Goal: Information Seeking & Learning: Learn about a topic

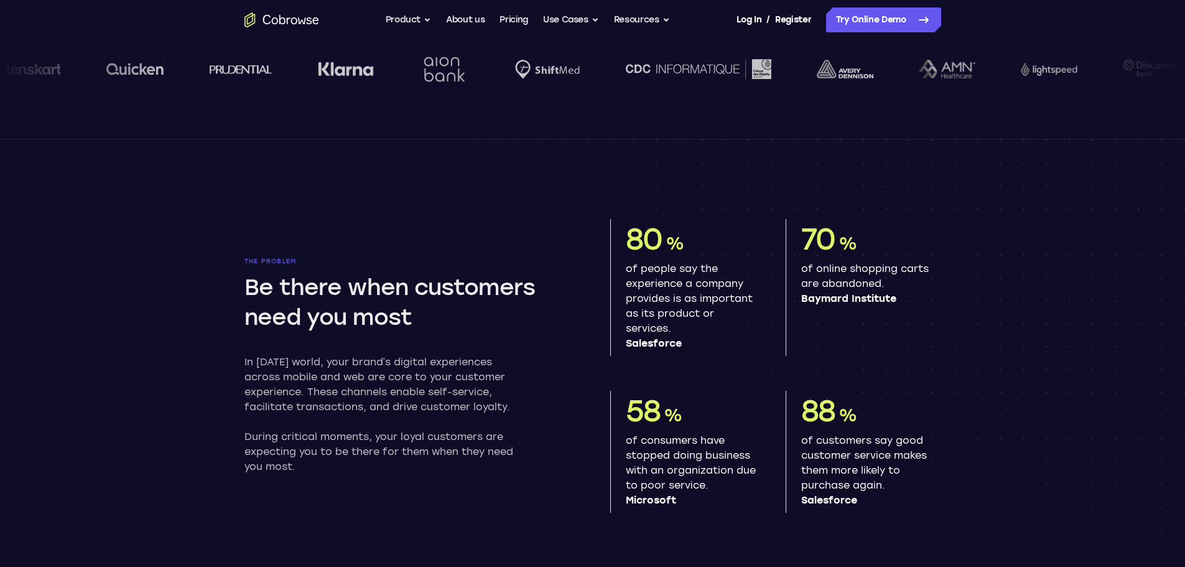
scroll to position [560, 0]
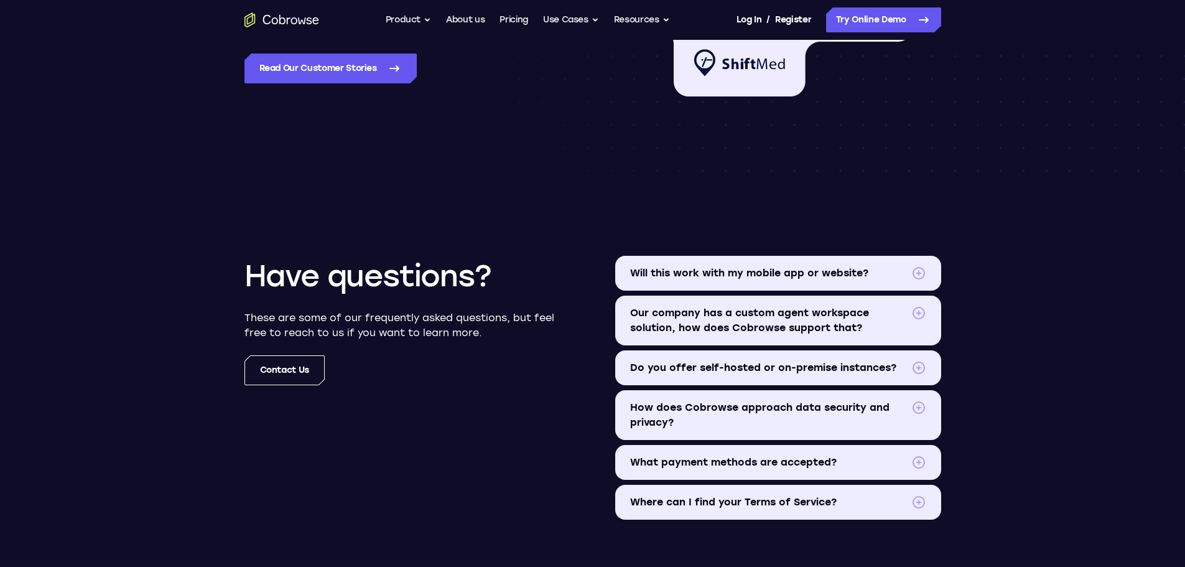
scroll to position [1369, 0]
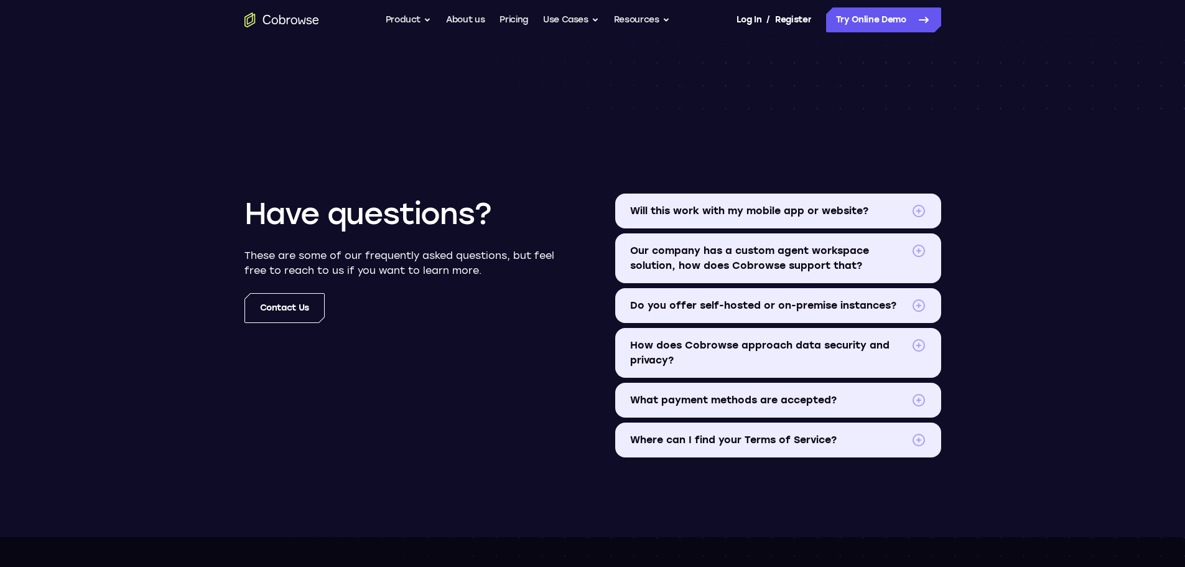
click at [760, 205] on span "Will this work with my mobile app or website?" at bounding box center [768, 210] width 276 height 15
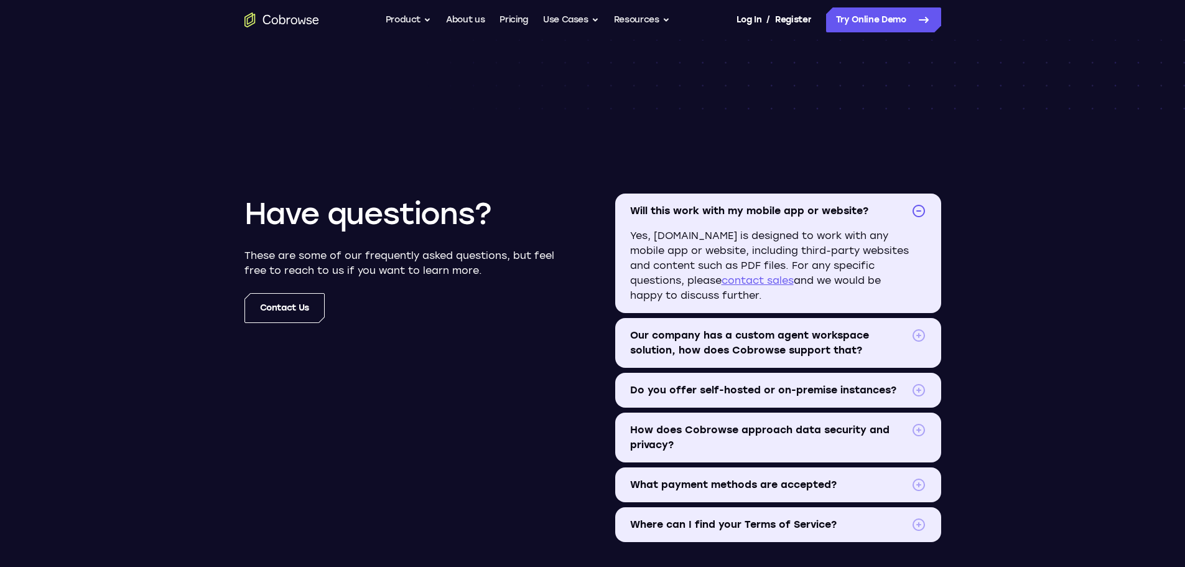
click at [708, 398] on summary "Do you offer self-hosted or on-premise instances?" at bounding box center [778, 390] width 326 height 35
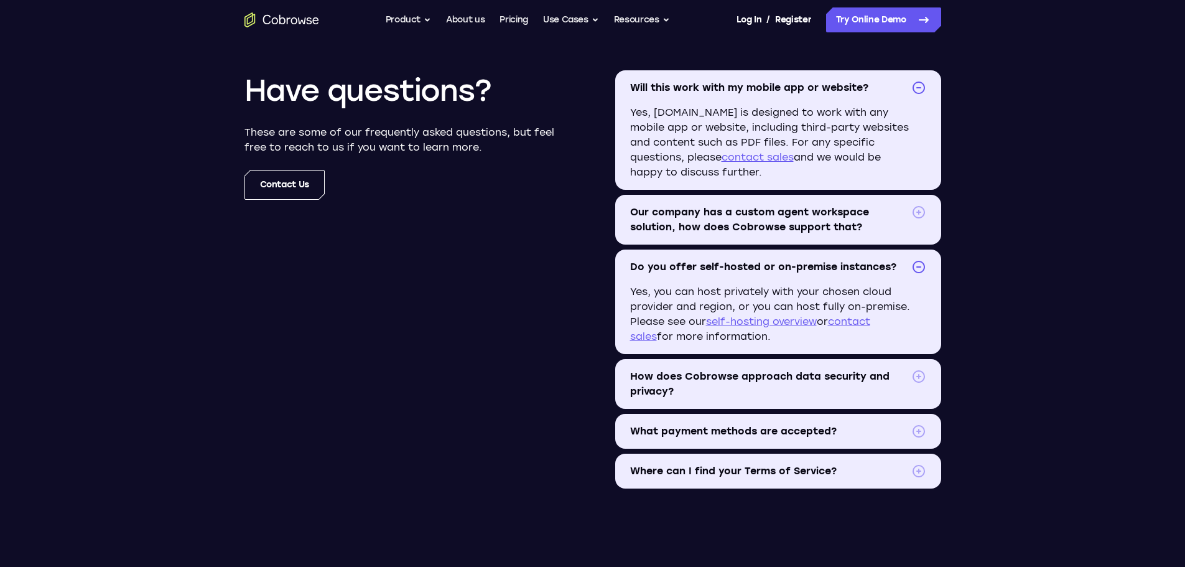
scroll to position [1493, 0]
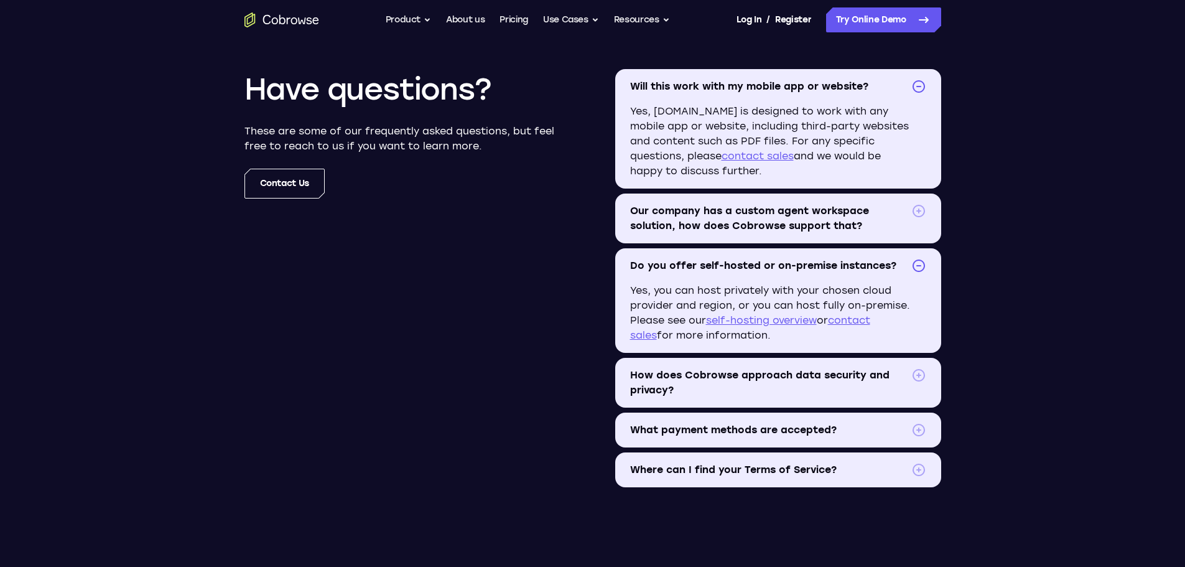
click at [638, 374] on span "How does Cobrowse approach data security and privacy?" at bounding box center [768, 383] width 276 height 30
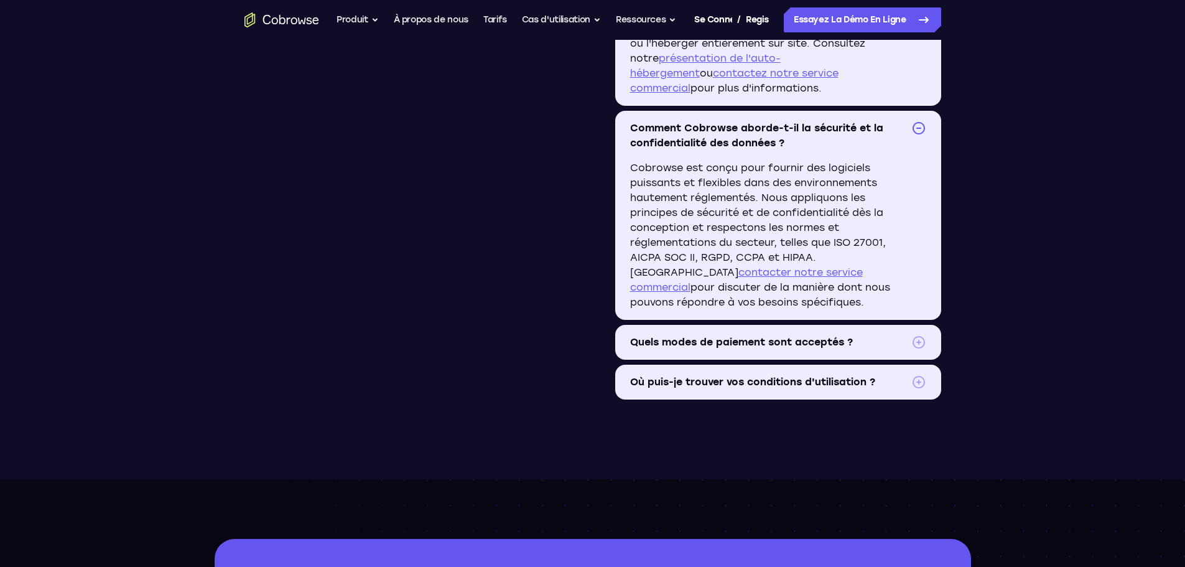
scroll to position [1892, 0]
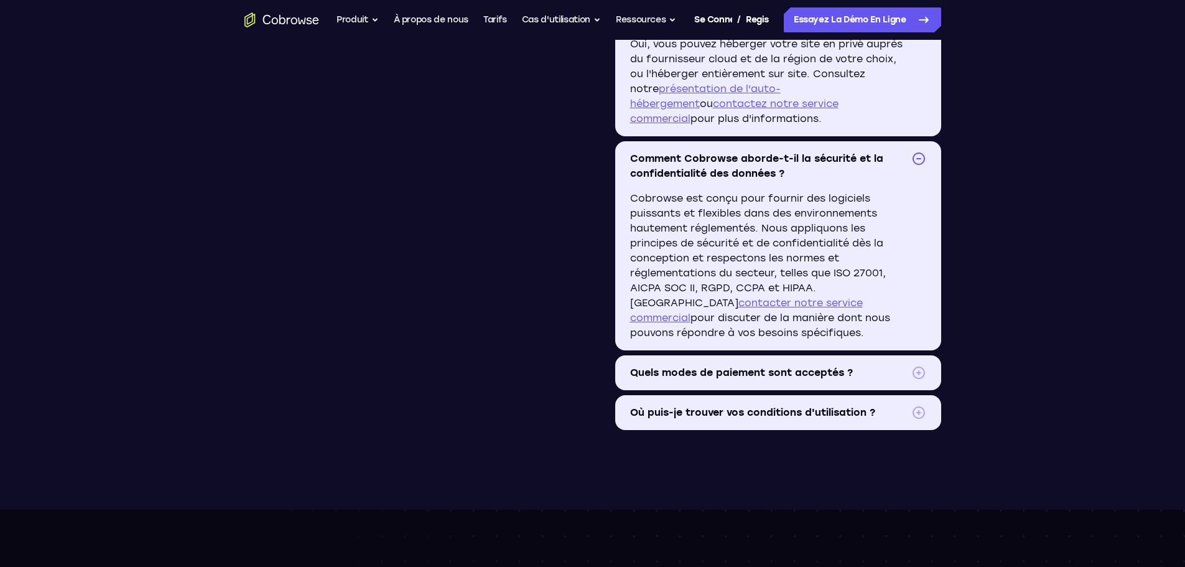
click at [925, 390] on summary "Quels modes de paiement sont acceptés ?" at bounding box center [778, 372] width 326 height 35
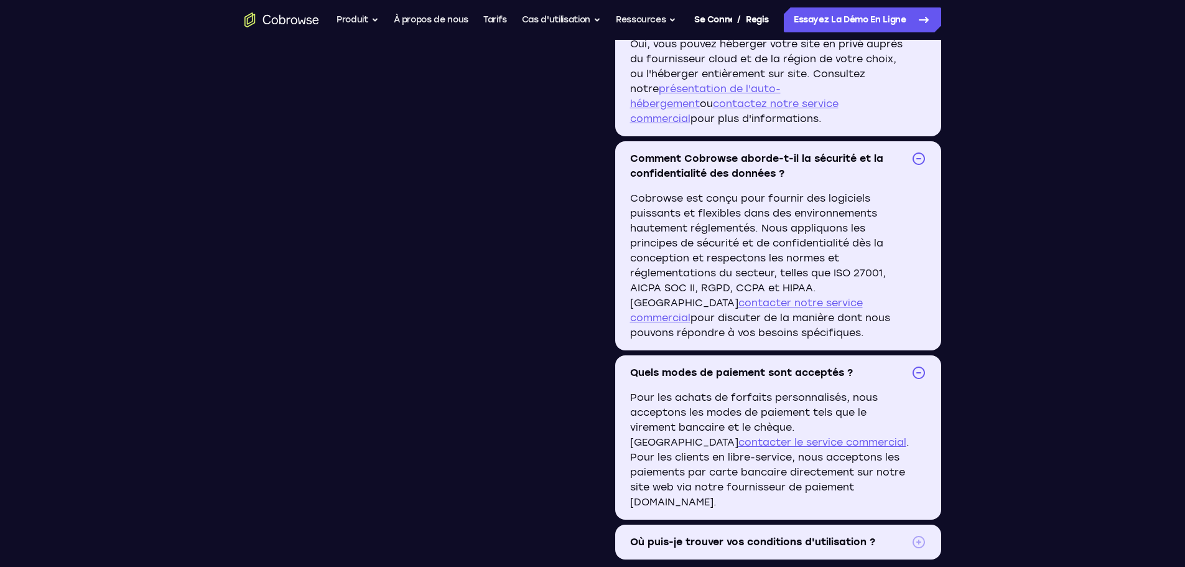
scroll to position [2016, 0]
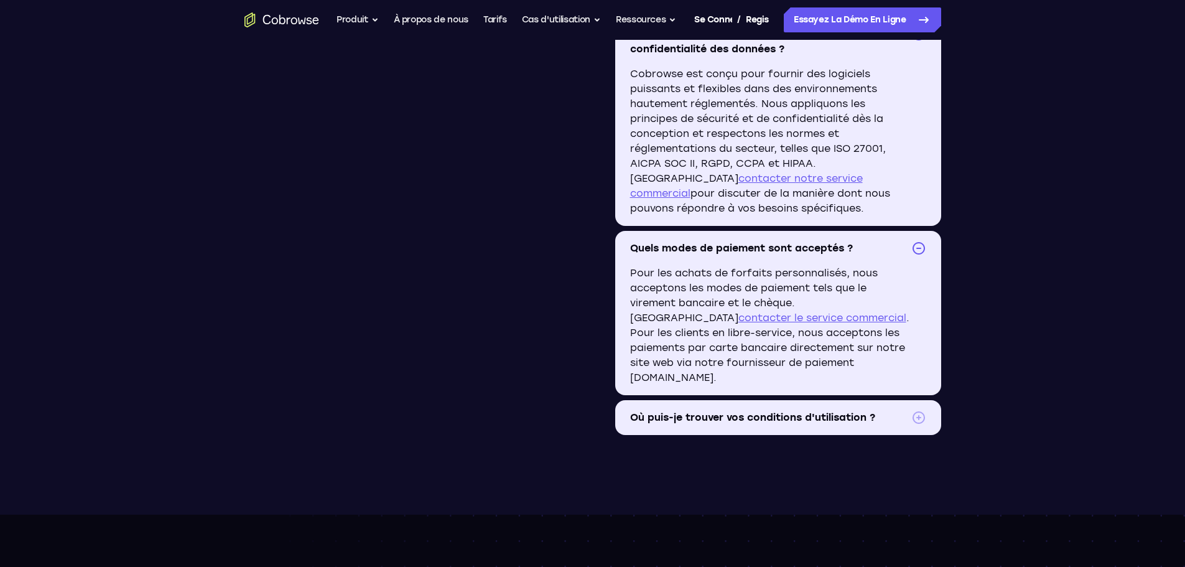
click at [917, 425] on span at bounding box center [919, 417] width 15 height 15
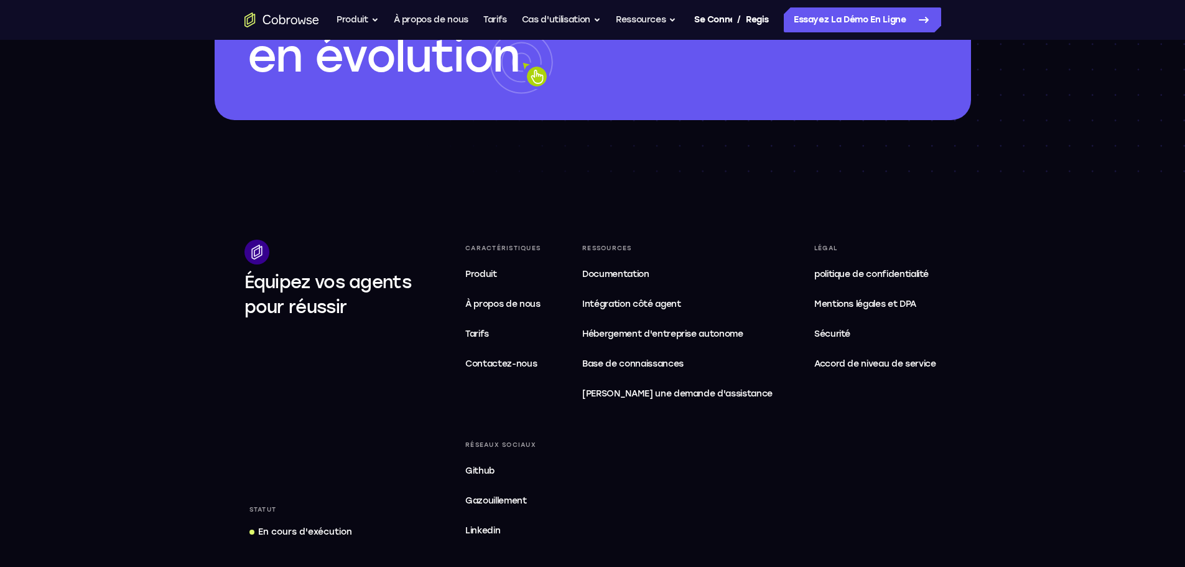
scroll to position [2887, 0]
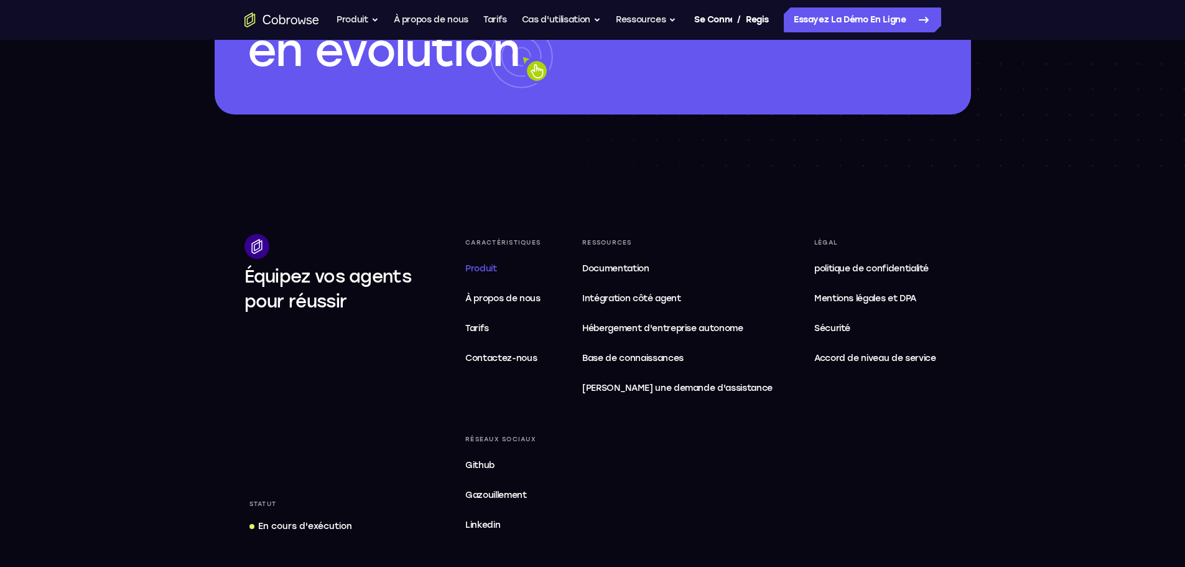
click at [478, 281] on link "Produit" at bounding box center [502, 268] width 85 height 25
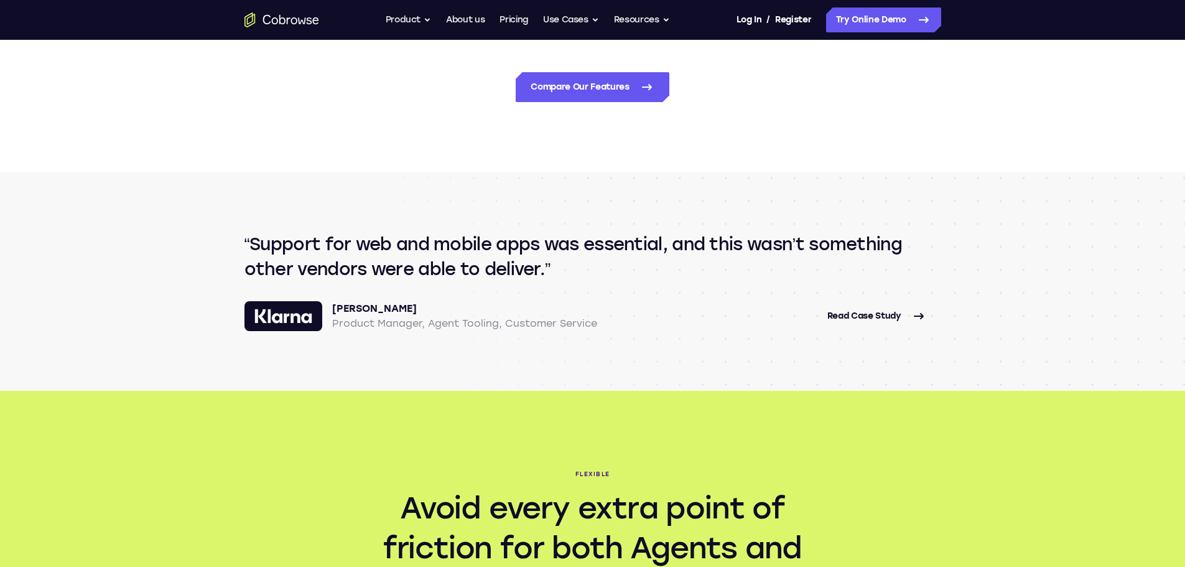
scroll to position [1369, 0]
click at [563, 88] on link "Compare Our Features" at bounding box center [592, 87] width 153 height 30
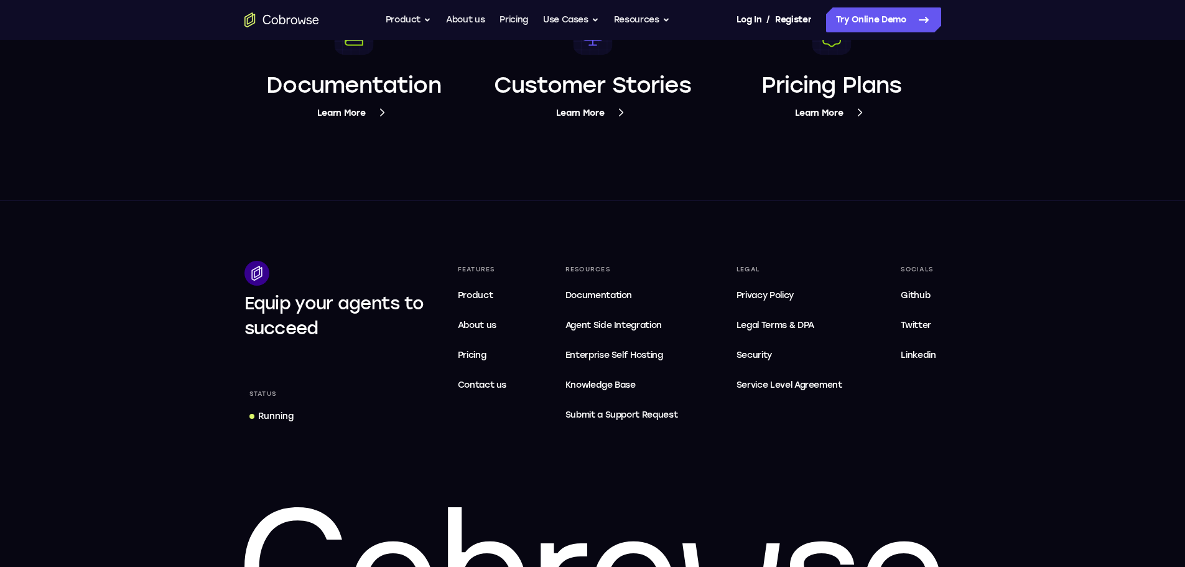
scroll to position [4730, 0]
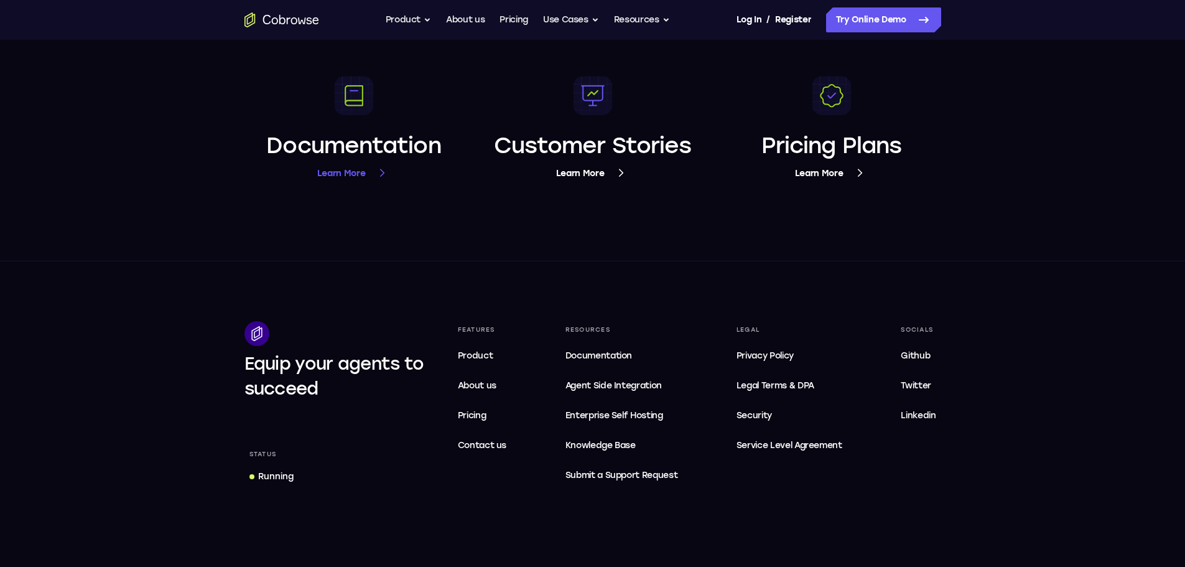
click at [344, 169] on span "Learn More" at bounding box center [353, 174] width 73 height 16
